Goal: Information Seeking & Learning: Learn about a topic

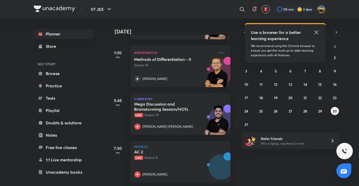
scroll to position [72, 0]
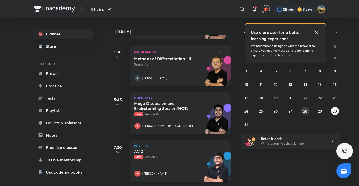
click at [306, 113] on abbr "28" at bounding box center [305, 111] width 4 height 5
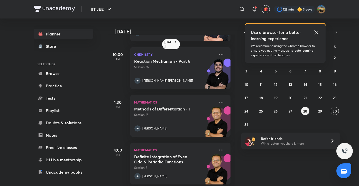
scroll to position [42, 0]
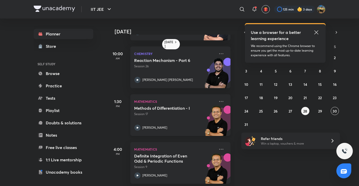
click at [156, 123] on div "Methods of Differentiation - I Session 17 Vineet Loomba" at bounding box center [174, 118] width 81 height 25
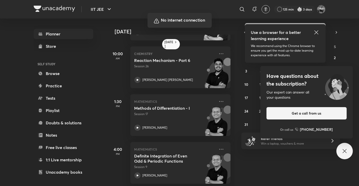
click at [232, 93] on div at bounding box center [179, 93] width 359 height 186
click at [355, 100] on div at bounding box center [179, 93] width 359 height 186
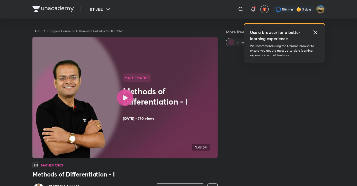
click at [254, 158] on div "More free classes Similar classes by Vineet Loomba" at bounding box center [275, 130] width 99 height 202
